Goal: Transaction & Acquisition: Purchase product/service

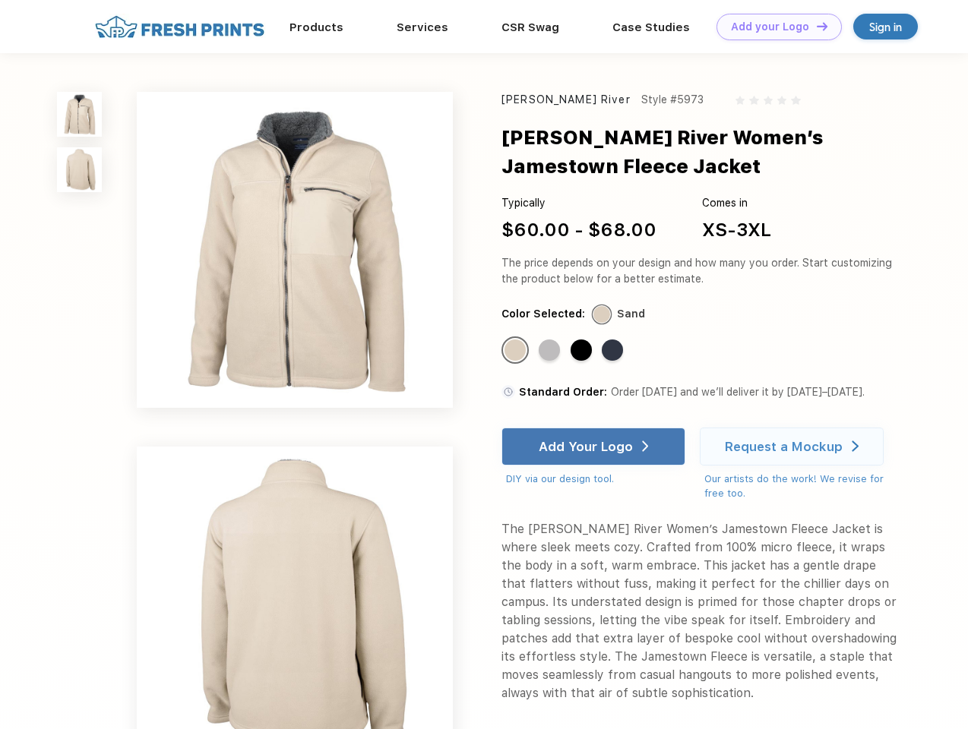
click at [773, 27] on link "Add your Logo Design Tool" at bounding box center [778, 27] width 125 height 27
click at [0, 0] on div "Design Tool" at bounding box center [0, 0] width 0 height 0
click at [815, 26] on link "Add your Logo Design Tool" at bounding box center [778, 27] width 125 height 27
click at [80, 114] on img at bounding box center [79, 114] width 45 height 45
click at [80, 170] on img at bounding box center [79, 169] width 45 height 45
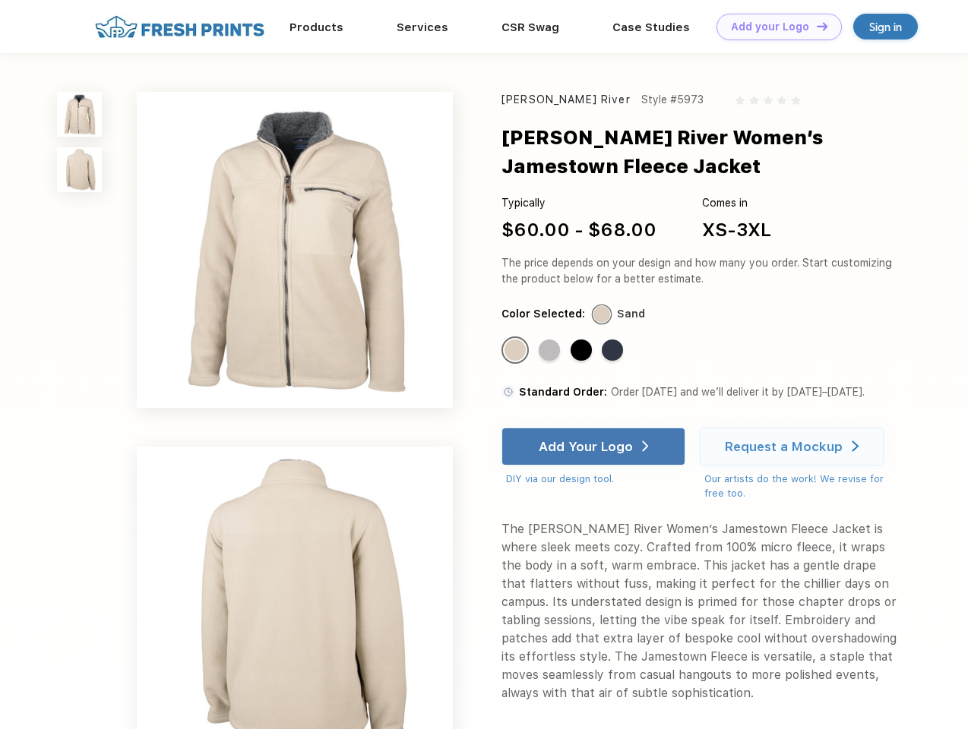
click at [517, 351] on div "Standard Color" at bounding box center [514, 350] width 21 height 21
click at [551, 351] on div "Standard Color" at bounding box center [549, 350] width 21 height 21
click at [583, 351] on div "Standard Color" at bounding box center [580, 350] width 21 height 21
click at [614, 351] on div "Standard Color" at bounding box center [612, 350] width 21 height 21
click at [595, 447] on div "Add Your Logo" at bounding box center [586, 446] width 94 height 15
